Goal: Task Accomplishment & Management: Manage account settings

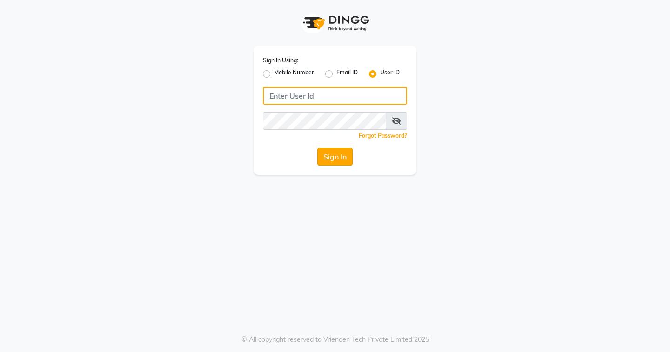
type input "EDONA"
click at [337, 160] on button "Sign In" at bounding box center [334, 157] width 35 height 18
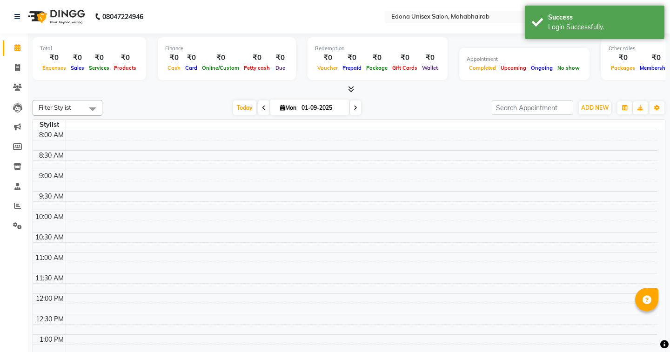
select select "en"
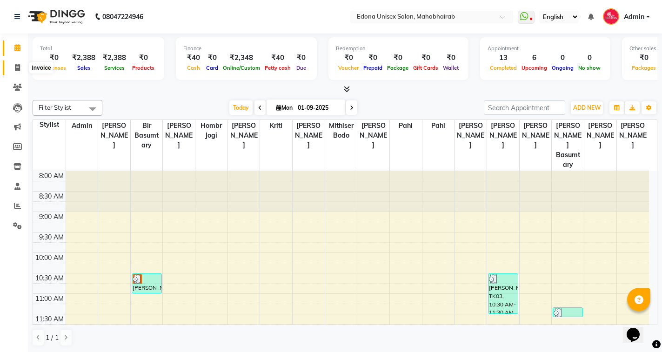
click at [20, 66] on icon at bounding box center [17, 67] width 5 height 7
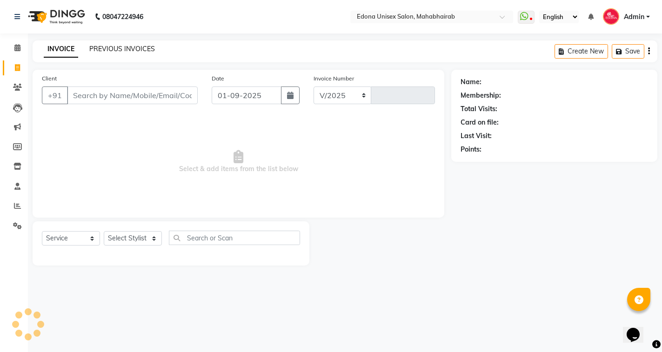
click at [104, 52] on link "PREVIOUS INVOICES" at bounding box center [122, 49] width 66 height 8
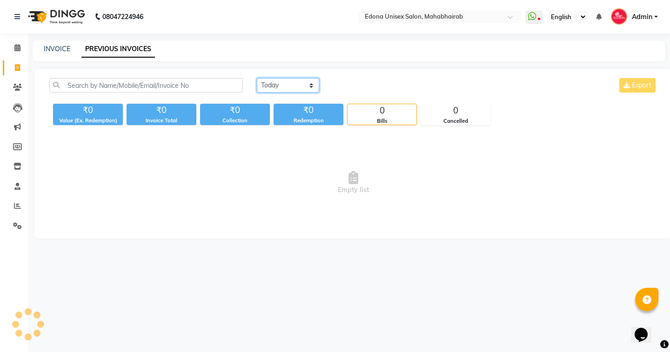
click at [285, 88] on select "[DATE] [DATE] Custom Range" at bounding box center [288, 85] width 62 height 14
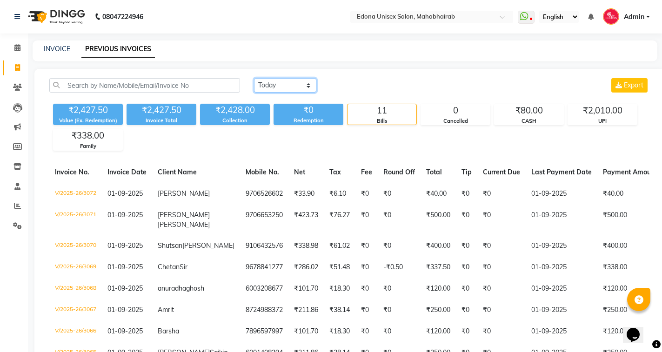
select select "[DATE]"
click at [254, 78] on select "[DATE] [DATE] Custom Range" at bounding box center [285, 85] width 62 height 14
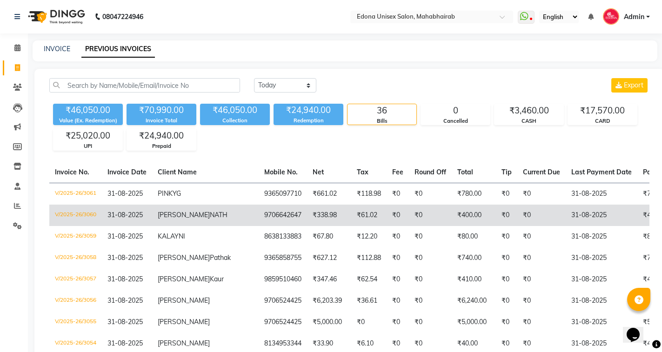
click at [76, 212] on td "V/2025-26/3060" at bounding box center [75, 215] width 53 height 21
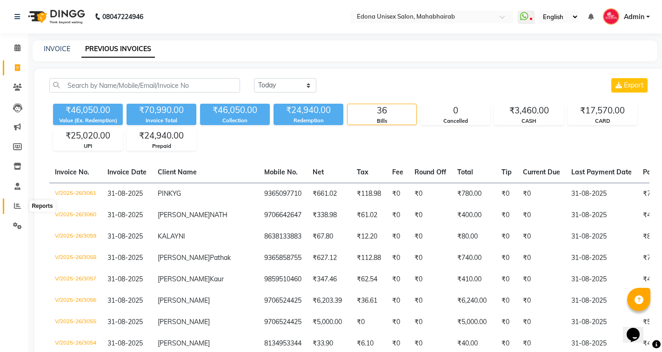
click at [17, 203] on icon at bounding box center [17, 205] width 7 height 7
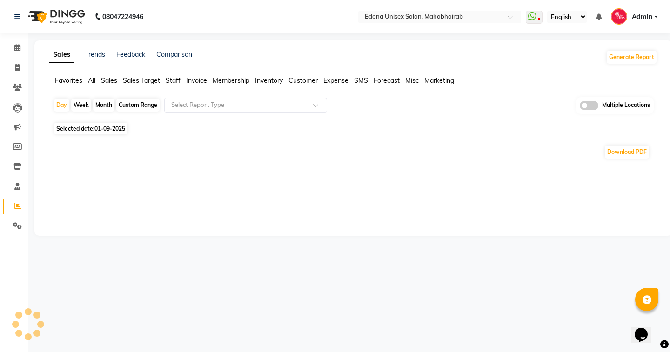
click at [107, 86] on ul "Favorites All Sales Sales Target Staff Invoice Membership Inventory Customer Ex…" at bounding box center [353, 81] width 608 height 10
click at [110, 79] on span "Sales" at bounding box center [109, 80] width 16 height 8
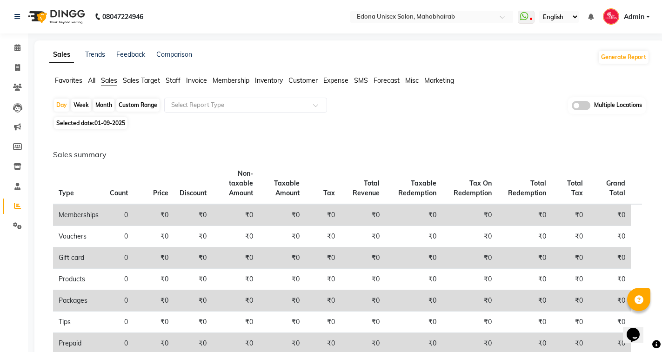
click at [113, 124] on span "01-09-2025" at bounding box center [109, 122] width 31 height 7
select select "9"
select select "2025"
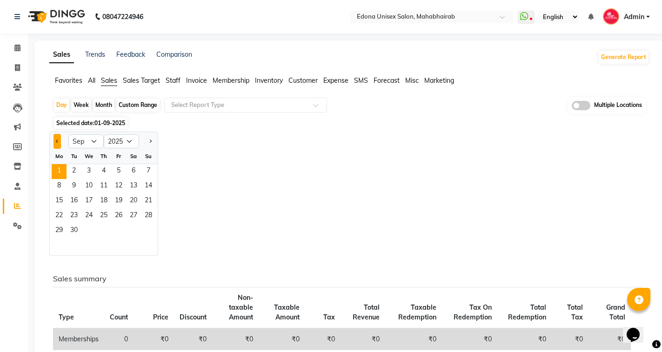
click at [56, 140] on span "Previous month" at bounding box center [57, 140] width 3 height 3
select select "8"
click at [149, 232] on span "31" at bounding box center [148, 231] width 15 height 15
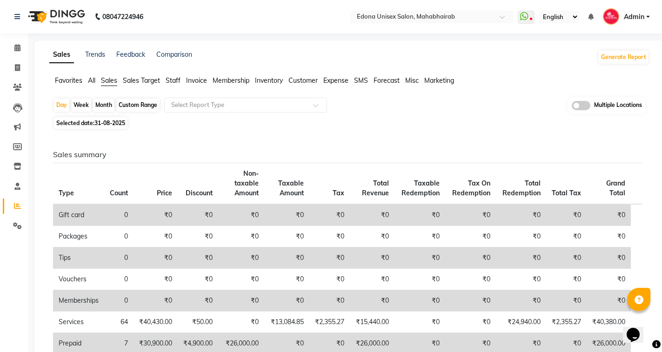
scroll to position [232, 0]
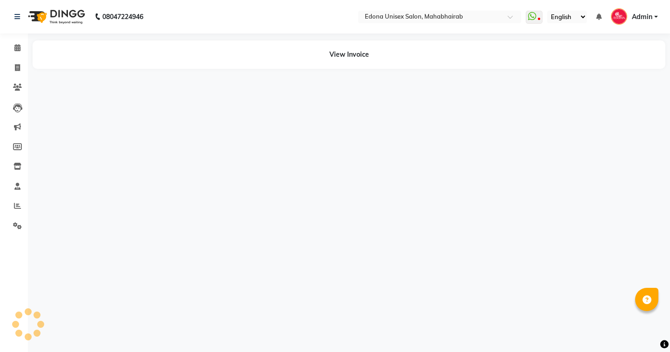
select select "en"
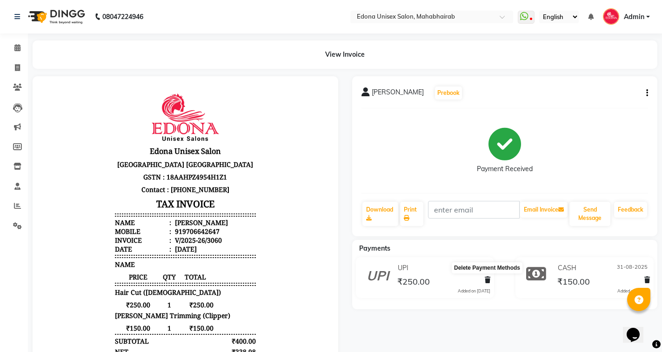
click at [488, 279] on icon at bounding box center [487, 280] width 6 height 7
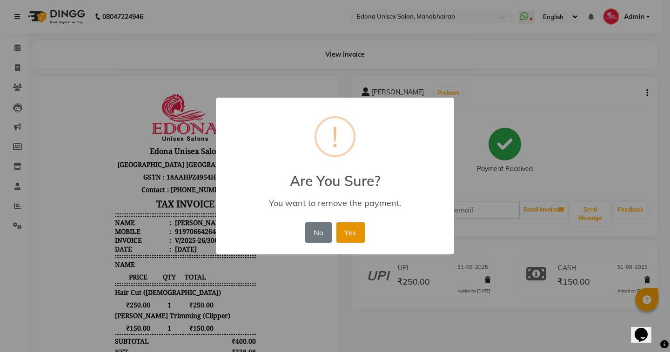
click at [354, 235] on button "Yes" at bounding box center [350, 232] width 28 height 20
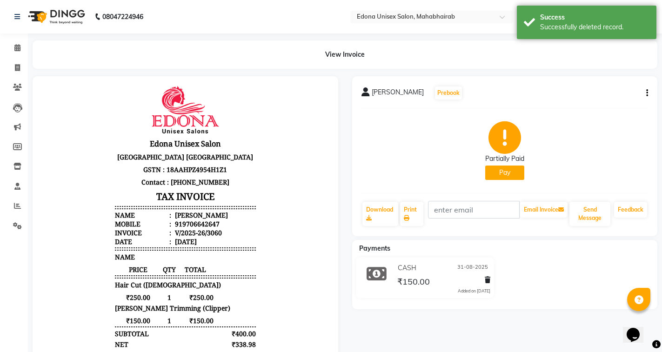
click at [504, 172] on button "Pay" at bounding box center [504, 173] width 39 height 14
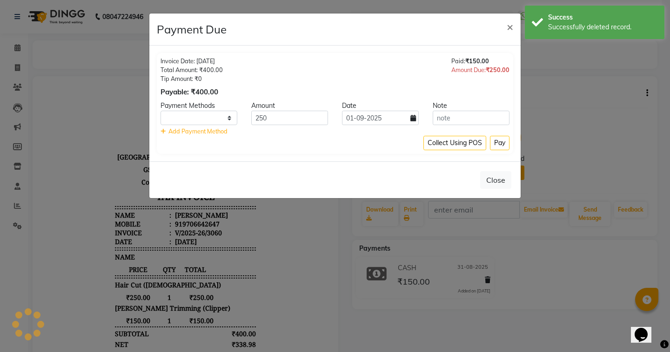
select select "1"
click at [414, 120] on icon at bounding box center [413, 118] width 6 height 7
select select "9"
select select "2025"
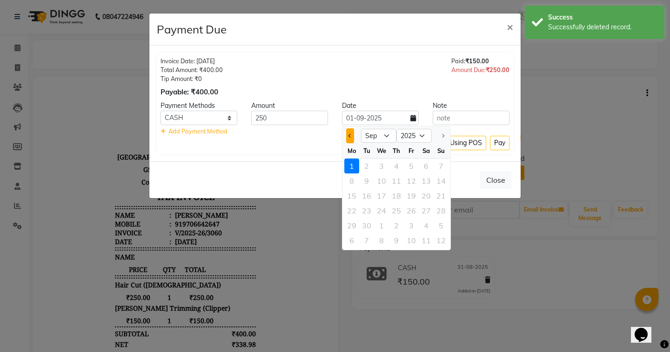
click at [352, 135] on button "Previous month" at bounding box center [350, 135] width 8 height 15
select select "8"
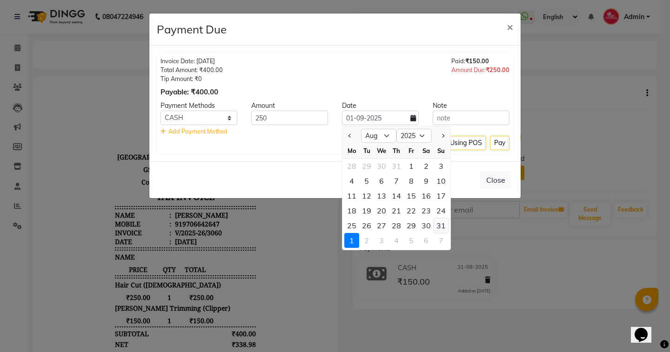
click at [435, 228] on div "31" at bounding box center [440, 225] width 15 height 15
type input "31-08-2025"
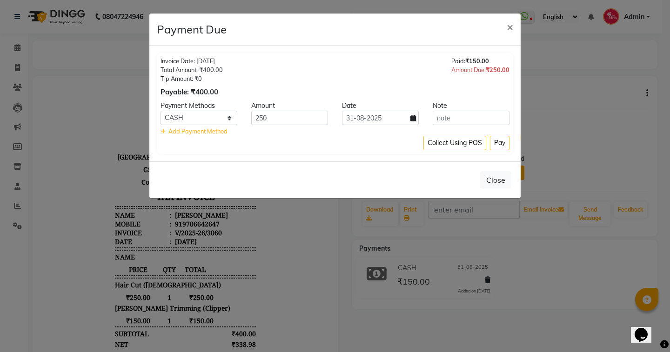
click at [365, 144] on div "Collect Using POS Pay" at bounding box center [334, 143] width 349 height 14
click at [500, 149] on button "Pay" at bounding box center [500, 143] width 20 height 14
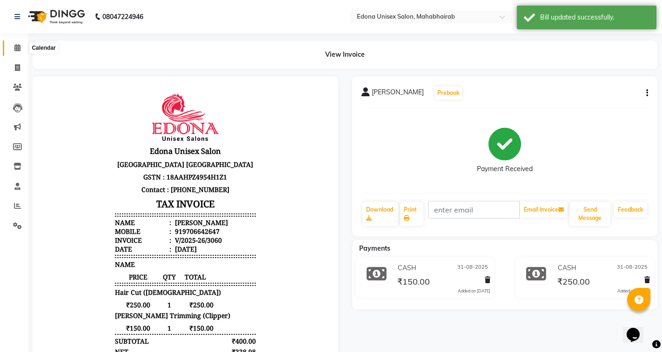
click at [16, 49] on icon at bounding box center [17, 47] width 6 height 7
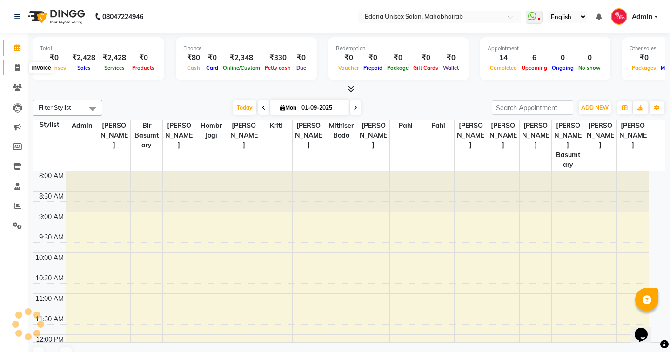
click at [20, 66] on icon at bounding box center [17, 67] width 5 height 7
select select "service"
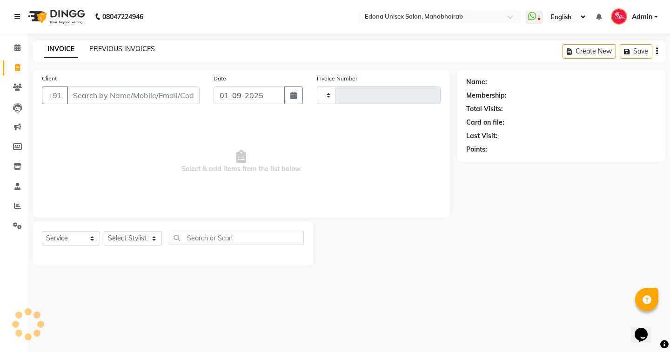
click at [128, 48] on link "PREVIOUS INVOICES" at bounding box center [122, 49] width 66 height 8
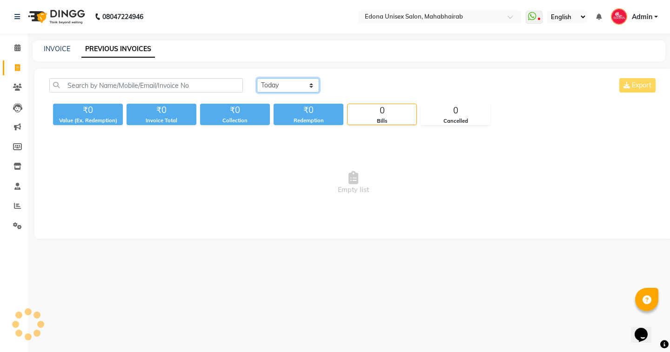
click at [273, 87] on select "[DATE] [DATE] Custom Range" at bounding box center [288, 85] width 62 height 14
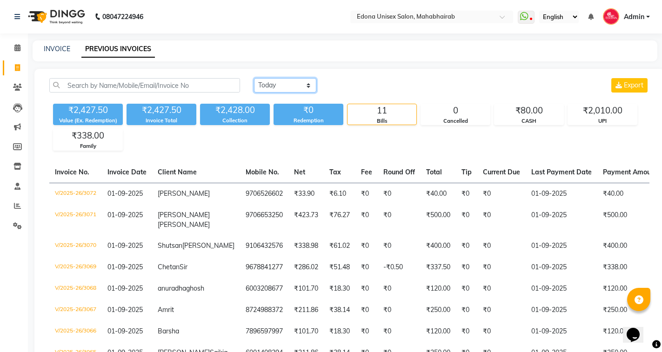
click at [254, 78] on select "[DATE] [DATE] Custom Range" at bounding box center [285, 85] width 62 height 14
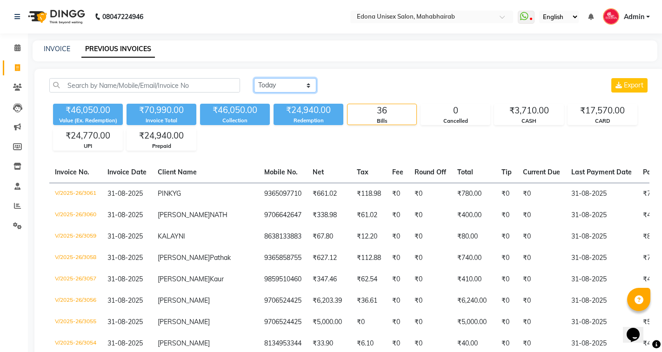
click at [289, 85] on select "[DATE] [DATE] Custom Range" at bounding box center [285, 85] width 62 height 14
select select "today"
click at [254, 78] on select "[DATE] [DATE] Custom Range" at bounding box center [285, 85] width 62 height 14
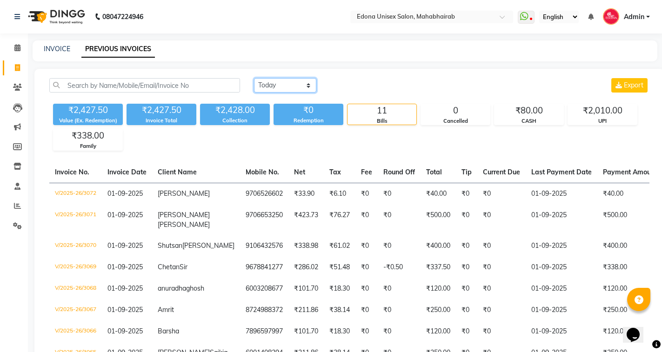
click at [271, 81] on select "[DATE] [DATE] Custom Range" at bounding box center [285, 85] width 62 height 14
click at [13, 43] on span at bounding box center [17, 48] width 16 height 11
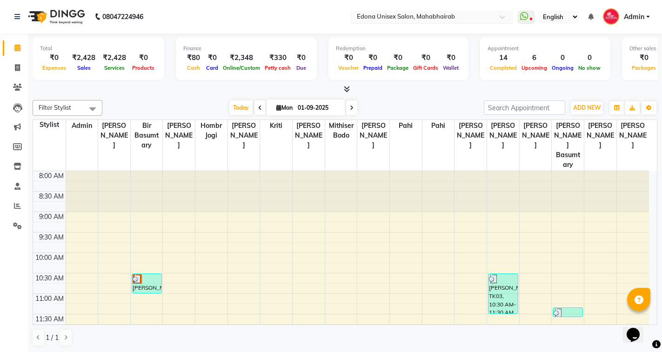
click at [408, 15] on input "text" at bounding box center [422, 17] width 135 height 9
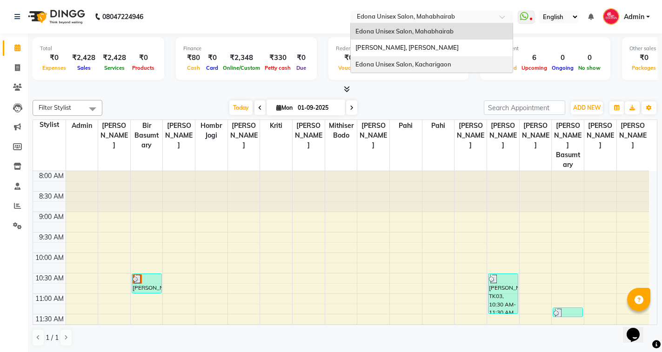
click at [424, 66] on span "Edona Unisex Salon, Kacharigaon" at bounding box center [403, 63] width 96 height 7
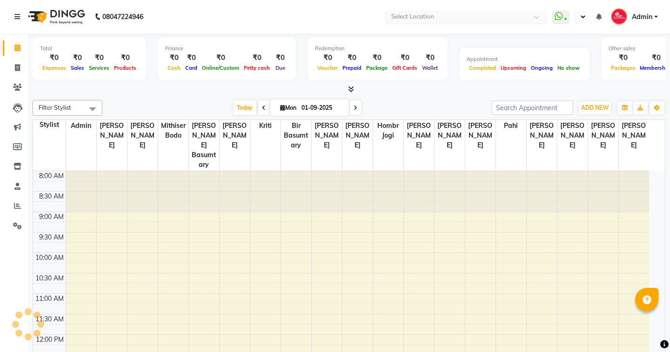
select select "en"
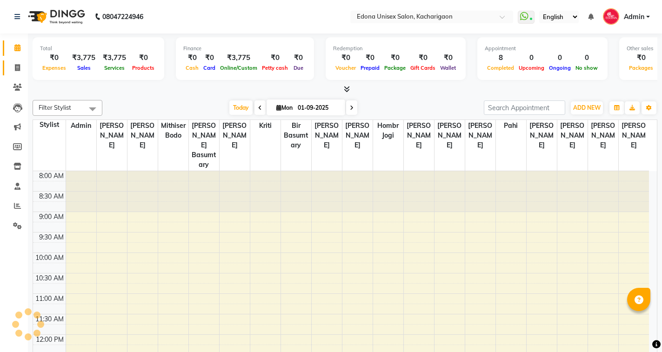
click at [19, 66] on icon at bounding box center [17, 67] width 5 height 7
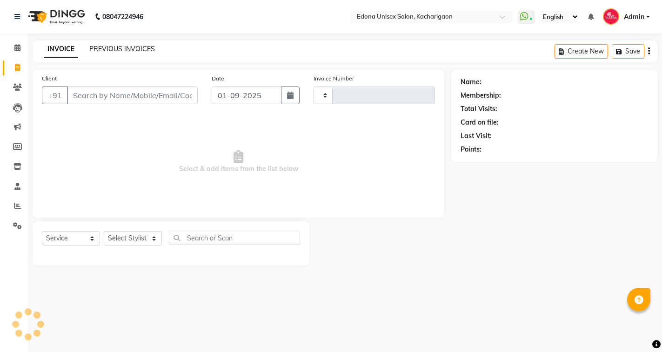
click at [123, 47] on link "PREVIOUS INVOICES" at bounding box center [122, 49] width 66 height 8
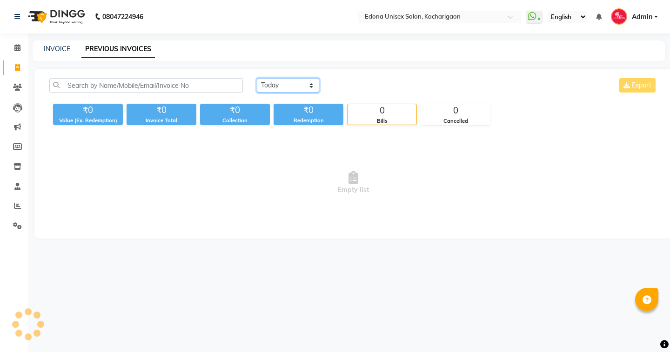
click at [282, 88] on select "[DATE] [DATE] Custom Range" at bounding box center [288, 85] width 62 height 14
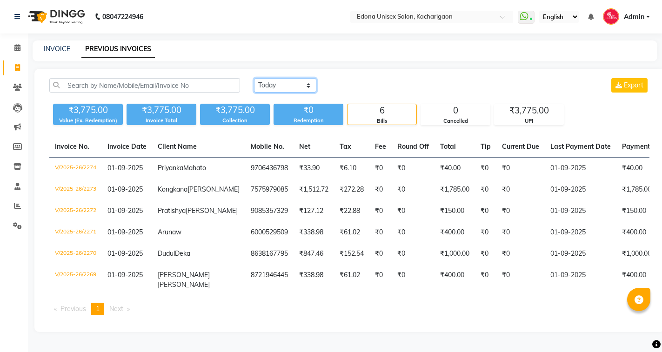
click at [254, 78] on select "[DATE] [DATE] Custom Range" at bounding box center [285, 85] width 62 height 14
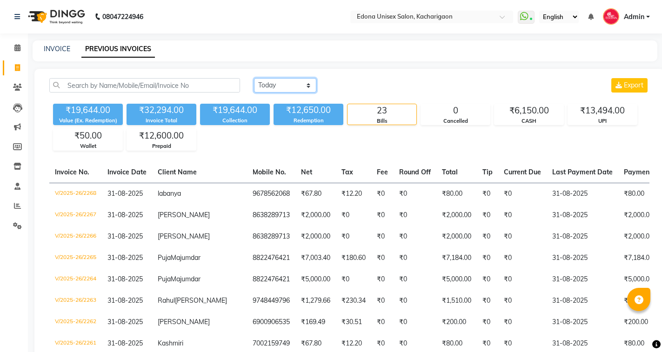
click at [272, 87] on select "[DATE] [DATE] Custom Range" at bounding box center [285, 85] width 62 height 14
select select "today"
click at [254, 78] on select "[DATE] [DATE] Custom Range" at bounding box center [285, 85] width 62 height 14
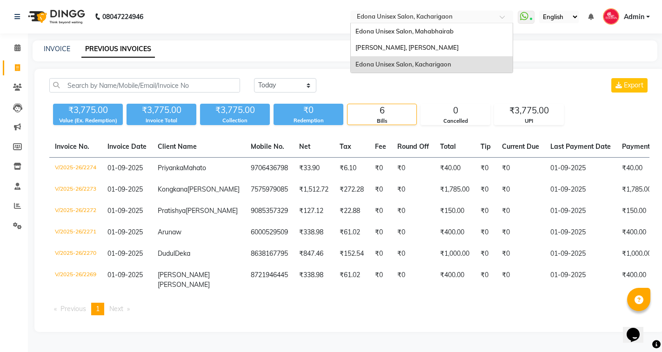
click at [414, 9] on nav "08047224946 Select Location × Edona Unisex Salon, Kacharigaon Edona Unisex Salo…" at bounding box center [331, 16] width 662 height 33
click at [419, 27] on span "Edona Unisex Salon, Mahabhairab" at bounding box center [404, 30] width 98 height 7
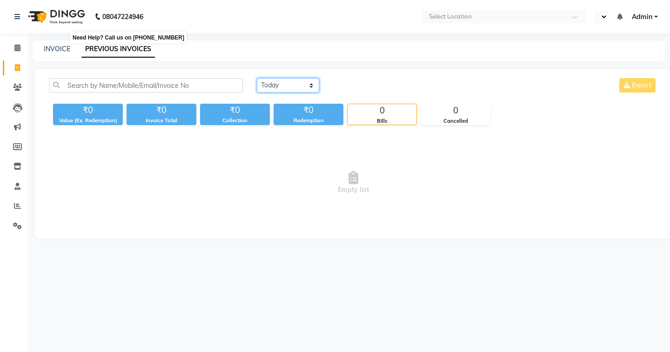
click at [271, 88] on select "[DATE] [DATE] Custom Range" at bounding box center [288, 85] width 62 height 14
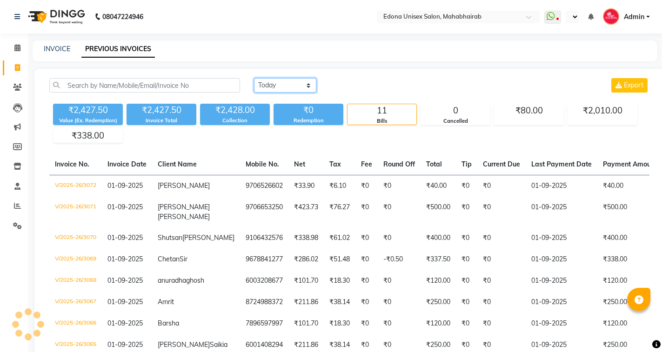
select select "en"
select select "[DATE]"
click at [254, 78] on select "[DATE] [DATE] Custom Range" at bounding box center [285, 85] width 62 height 14
